Goal: Task Accomplishment & Management: Complete application form

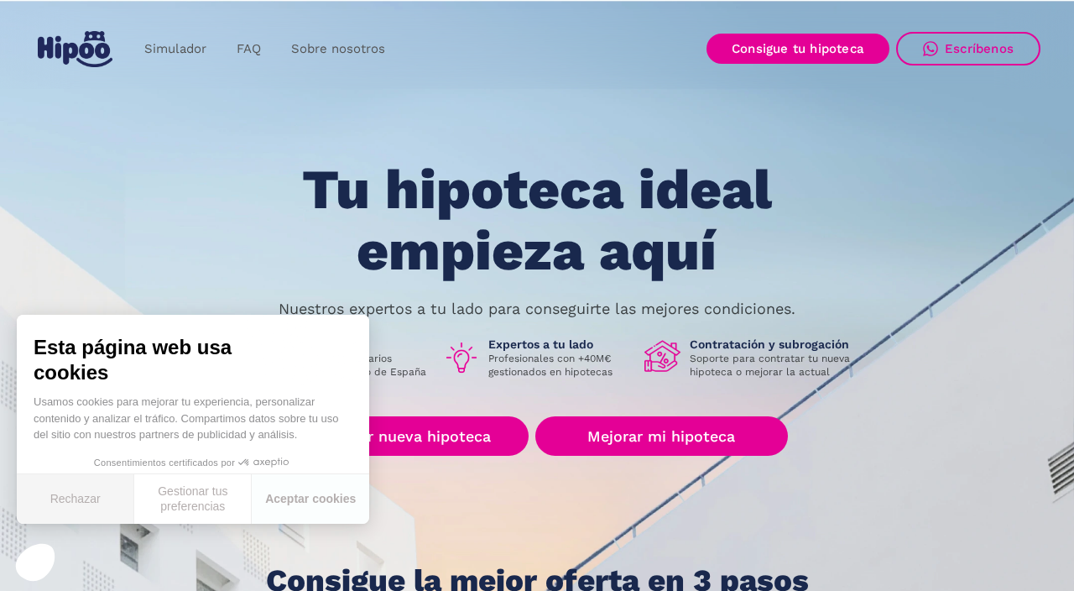
click at [82, 506] on button "Rechazar" at bounding box center [75, 499] width 117 height 50
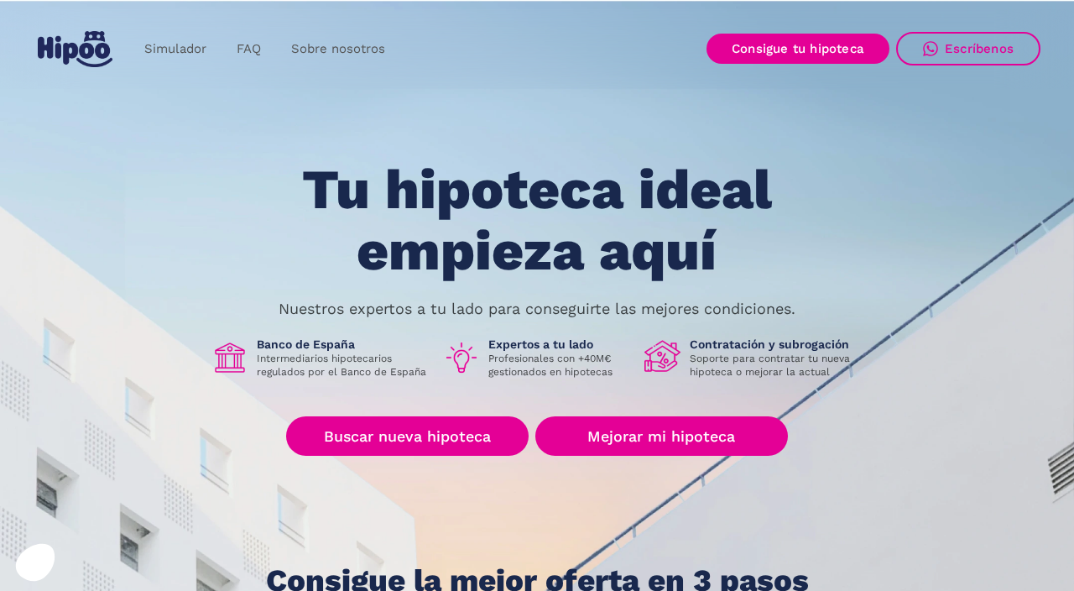
click at [444, 445] on link "Buscar nueva hipoteca" at bounding box center [407, 435] width 243 height 39
click at [415, 436] on link "Buscar nueva hipoteca" at bounding box center [407, 435] width 243 height 39
